Goal: Find specific page/section: Find specific page/section

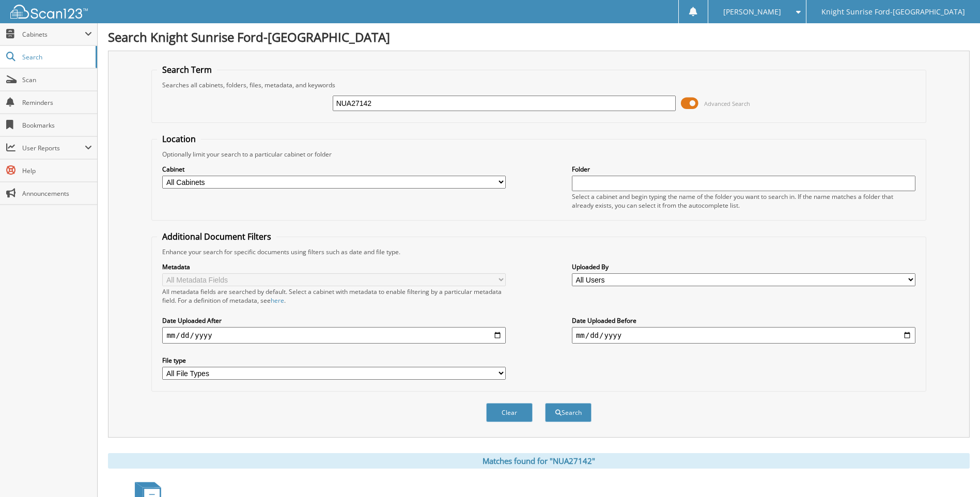
drag, startPoint x: 370, startPoint y: 104, endPoint x: 320, endPoint y: 105, distance: 50.6
click at [320, 105] on div "NUA27142 Advanced Search" at bounding box center [538, 103] width 763 height 28
type input "[PERSON_NAME] school"
click at [545, 403] on button "Search" at bounding box center [568, 412] width 46 height 19
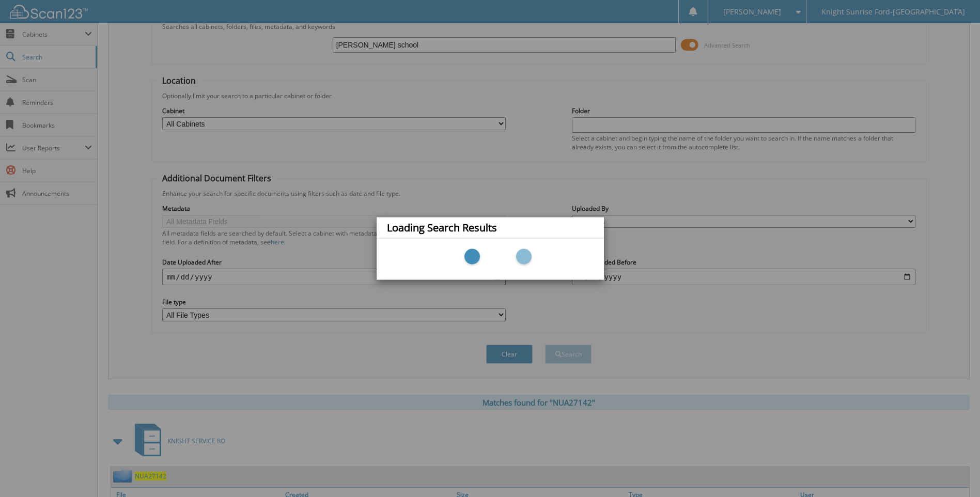
scroll to position [155, 0]
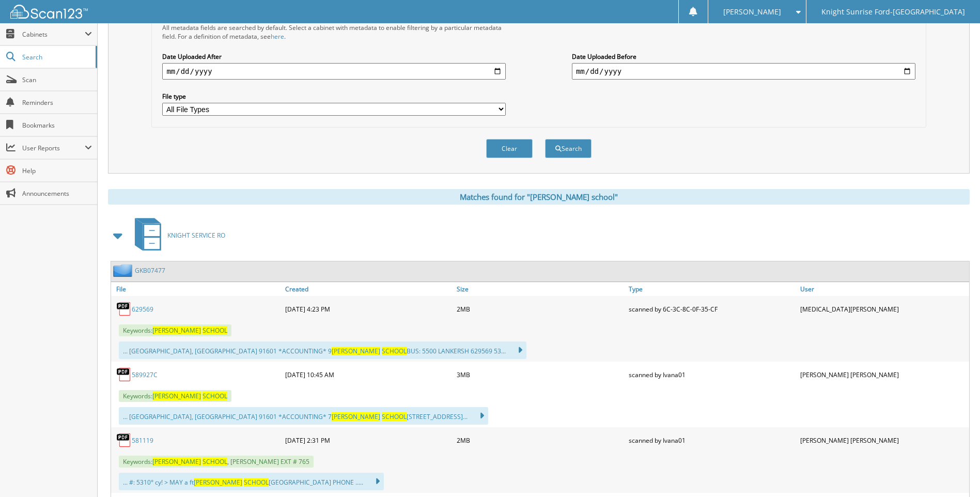
scroll to position [413, 0]
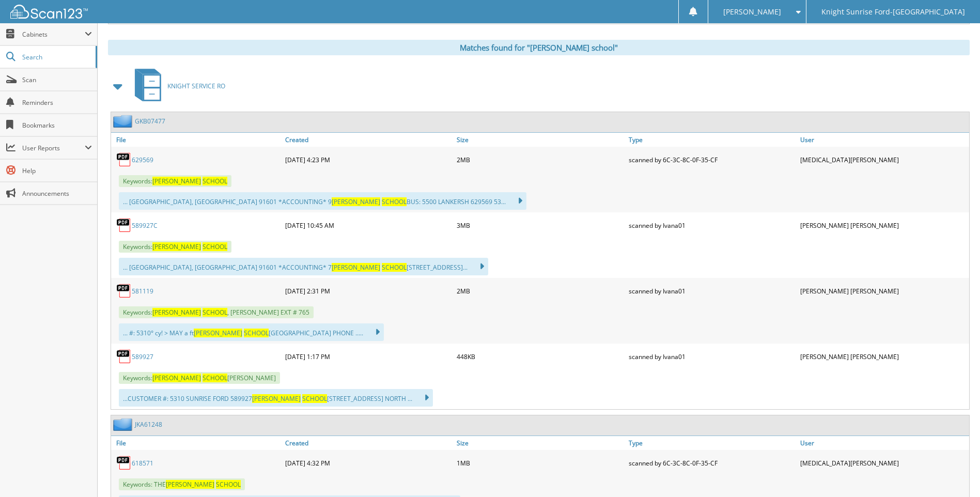
click at [137, 158] on link "629569" at bounding box center [143, 159] width 22 height 9
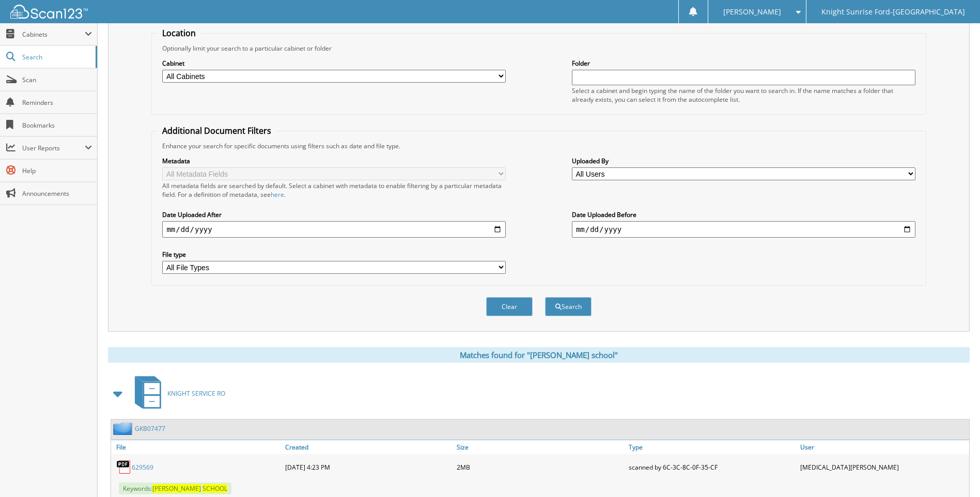
scroll to position [103, 0]
